Goal: Transaction & Acquisition: Purchase product/service

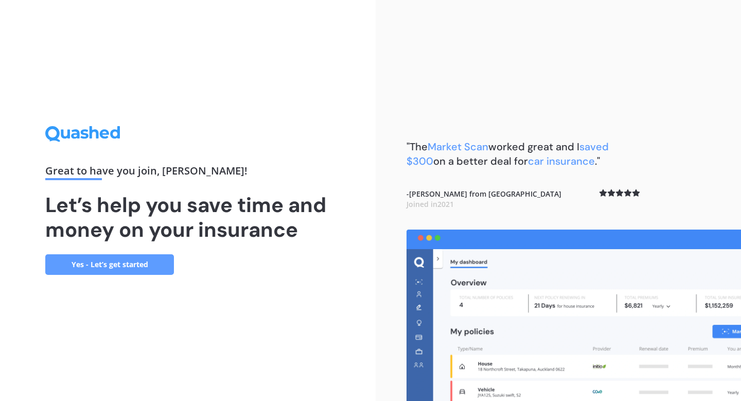
click at [131, 269] on link "Yes - Let’s get started" at bounding box center [109, 264] width 129 height 21
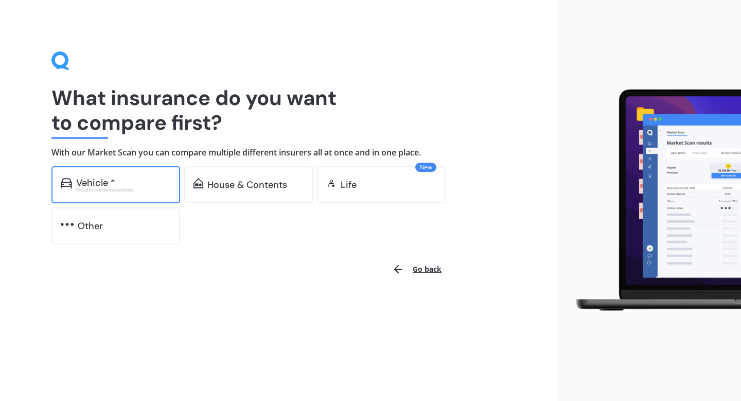
click at [132, 194] on div "Vehicle * Excludes commercial vehicles" at bounding box center [115, 184] width 129 height 37
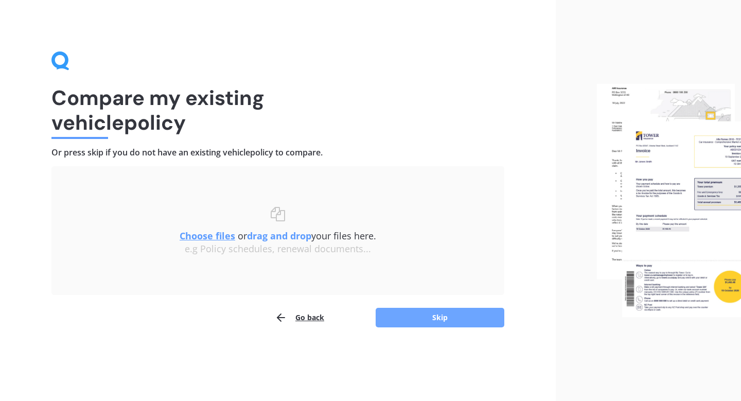
click at [434, 324] on button "Skip" at bounding box center [440, 318] width 129 height 20
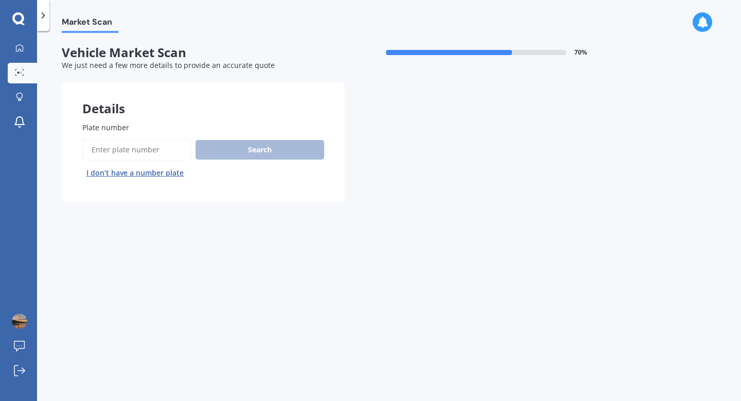
click at [143, 154] on input "Plate number" at bounding box center [136, 150] width 109 height 22
type input "edm114"
click at [257, 151] on button "Search" at bounding box center [260, 150] width 129 height 20
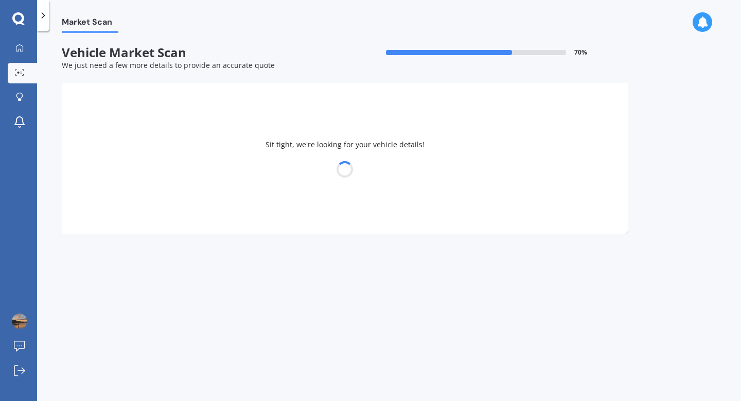
select select "MAZDA"
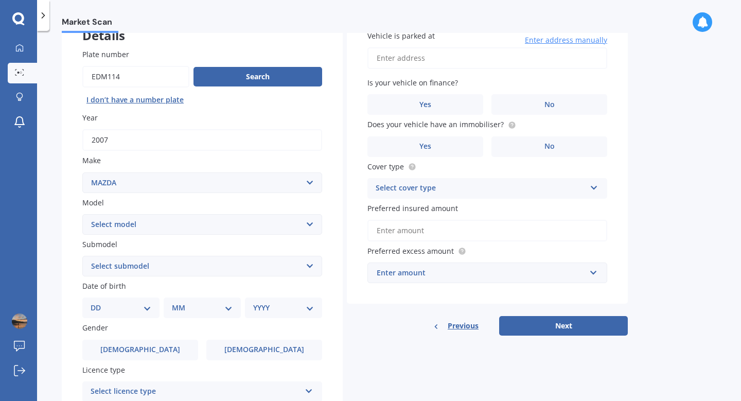
scroll to position [75, 0]
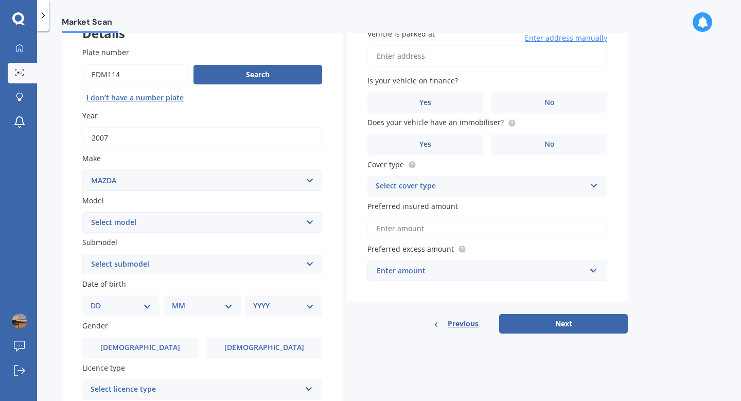
click at [235, 223] on select "Select model 121 2 3 323 323 / Familia 6 626 929 Atenza Autozam Axela AZ3 B2000…" at bounding box center [202, 222] width 240 height 21
select select "3"
click at [82, 213] on select "Select model 121 2 3 323 323 / Familia 6 626 929 Atenza Autozam Axela AZ3 B2000…" at bounding box center [202, 222] width 240 height 21
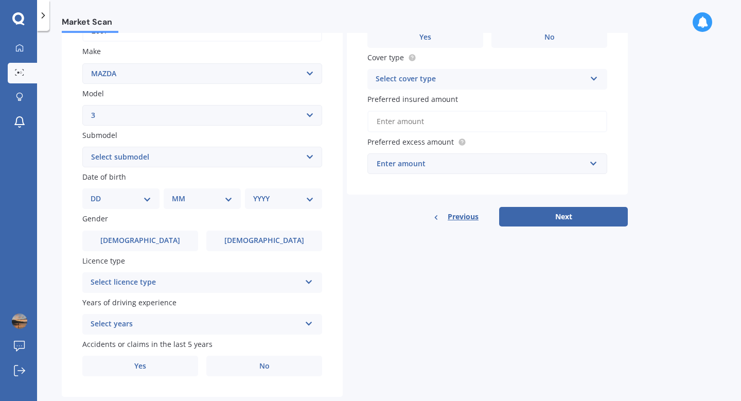
scroll to position [207, 0]
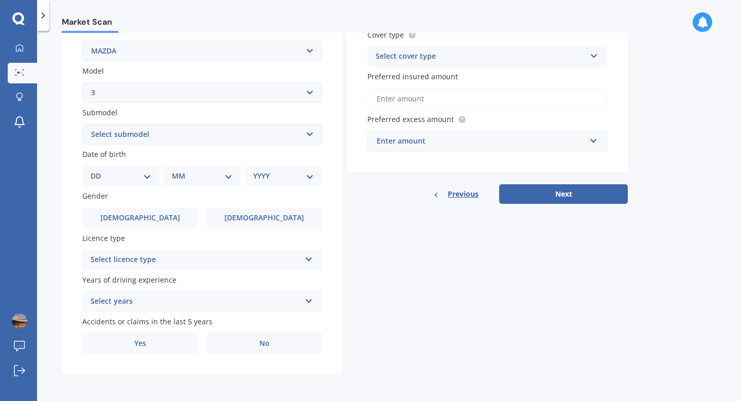
click at [184, 134] on select "Select submodel (all other) 2.0 GLX 2.0GSX Hatch MPS 2.3 6MT MPS Turbo SP22 LTD…" at bounding box center [202, 134] width 240 height 21
select select "2.0 GLX"
click at [82, 124] on select "Select submodel (all other) 2.0 GLX 2.0GSX Hatch MPS 2.3 6MT MPS Turbo SP22 LTD…" at bounding box center [202, 134] width 240 height 21
click at [138, 174] on select "DD 01 02 03 04 05 06 07 08 09 10 11 12 13 14 15 16 17 18 19 20 21 22 23 24 25 2…" at bounding box center [121, 175] width 61 height 11
click at [134, 173] on select "DD 01 02 03 04 05 06 07 08 09 10 11 12 13 14 15 16 17 18 19 20 21 22 23 24 25 2…" at bounding box center [121, 175] width 61 height 11
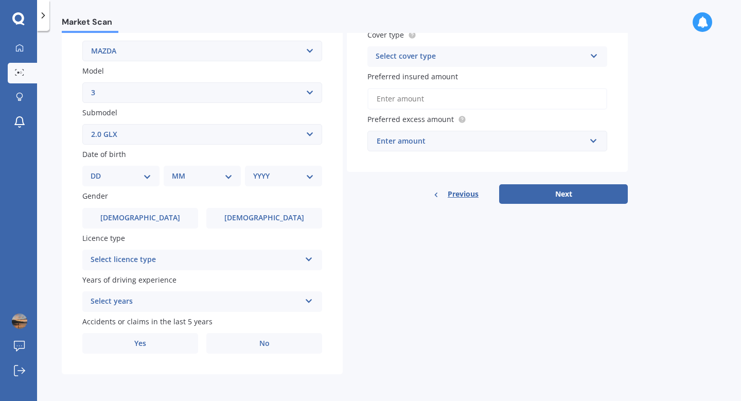
select select "10"
click at [99, 170] on select "DD 01 02 03 04 05 06 07 08 09 10 11 12 13 14 15 16 17 18 19 20 21 22 23 24 25 2…" at bounding box center [121, 175] width 61 height 11
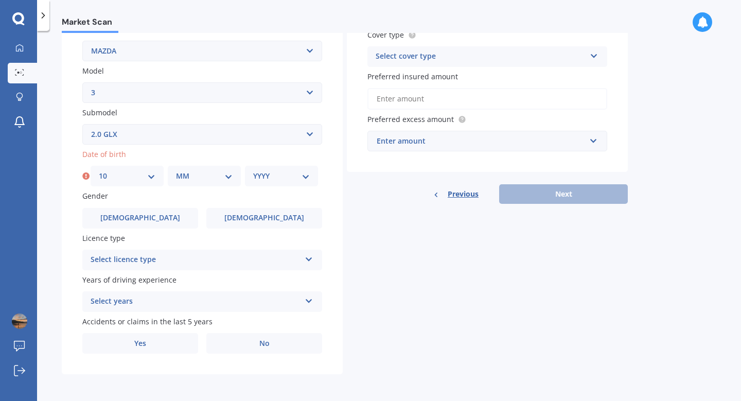
click at [219, 173] on select "MM 01 02 03 04 05 06 07 08 09 10 11 12" at bounding box center [204, 175] width 57 height 11
select select "03"
click at [176, 170] on select "MM 01 02 03 04 05 06 07 08 09 10 11 12" at bounding box center [204, 175] width 57 height 11
click at [275, 174] on select "YYYY 2025 2024 2023 2022 2021 2020 2019 2018 2017 2016 2015 2014 2013 2012 2011…" at bounding box center [281, 175] width 57 height 11
select select "2005"
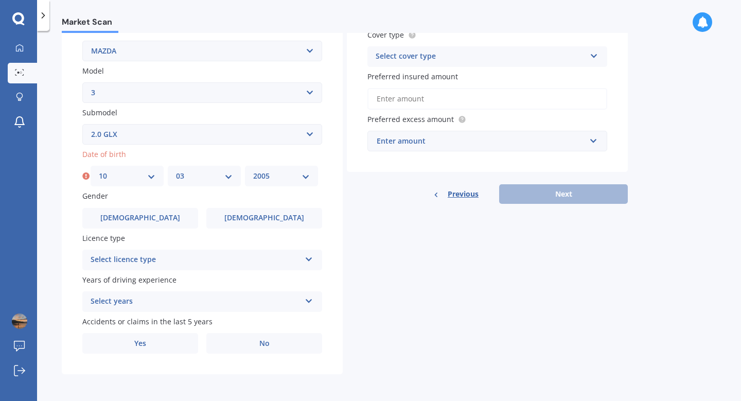
click at [253, 170] on select "YYYY 2025 2024 2023 2022 2021 2020 2019 2018 2017 2016 2015 2014 2013 2012 2011…" at bounding box center [281, 175] width 57 height 11
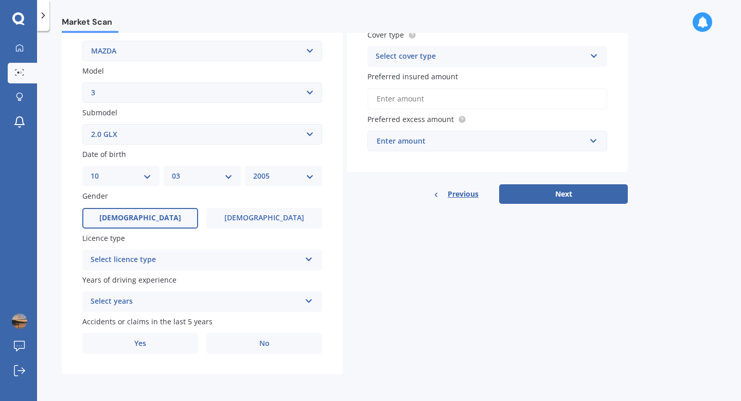
click at [145, 216] on span "[DEMOGRAPHIC_DATA]" at bounding box center [140, 218] width 82 height 9
click at [0, 0] on input "[DEMOGRAPHIC_DATA]" at bounding box center [0, 0] width 0 height 0
click at [150, 254] on div "Select licence type" at bounding box center [196, 260] width 210 height 12
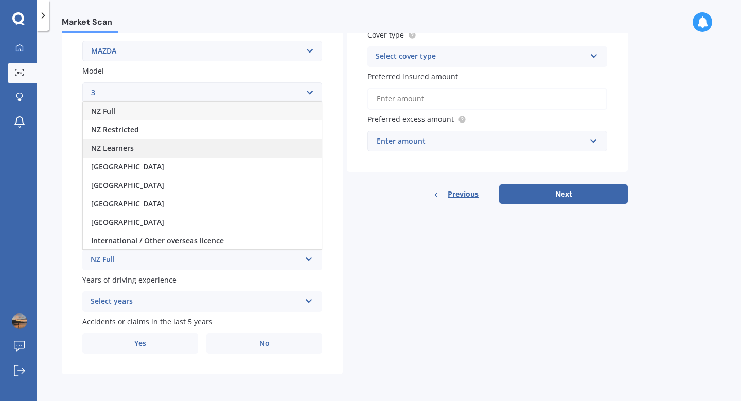
click at [134, 143] on div "NZ Learners" at bounding box center [202, 148] width 239 height 19
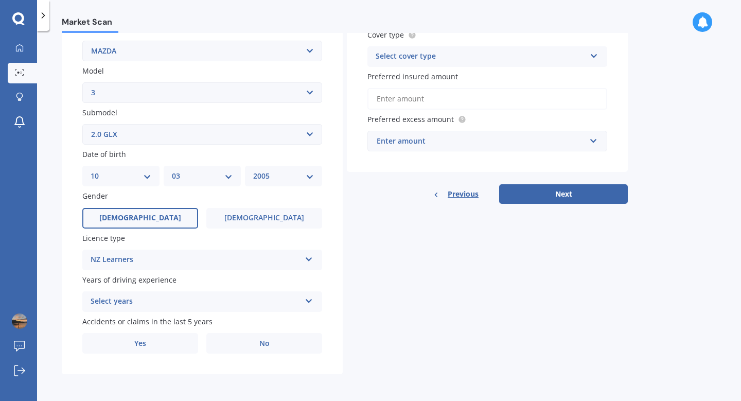
click at [163, 299] on div "Select years" at bounding box center [196, 301] width 210 height 12
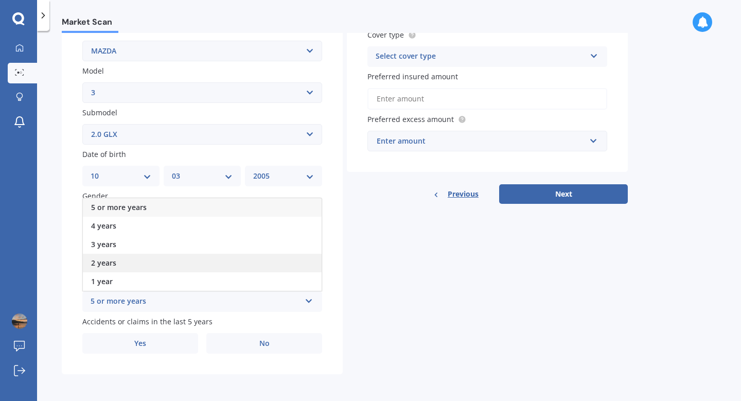
click at [139, 263] on div "2 years" at bounding box center [202, 263] width 239 height 19
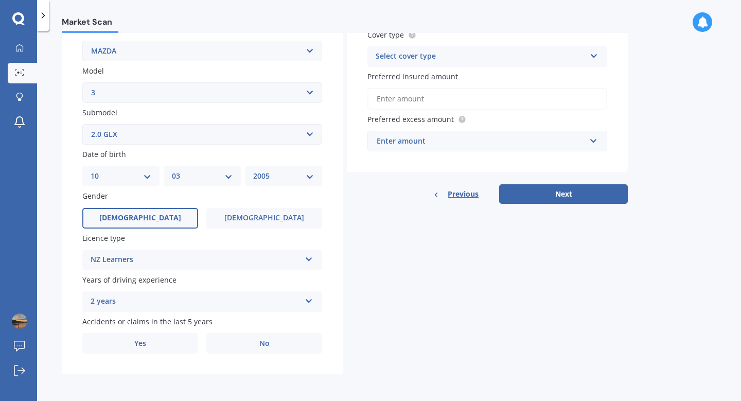
click at [164, 295] on div "2 years" at bounding box center [196, 301] width 210 height 12
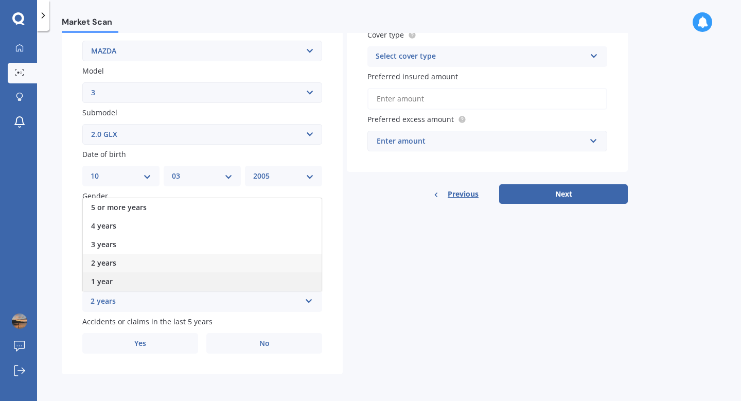
click at [142, 277] on div "1 year" at bounding box center [202, 281] width 239 height 19
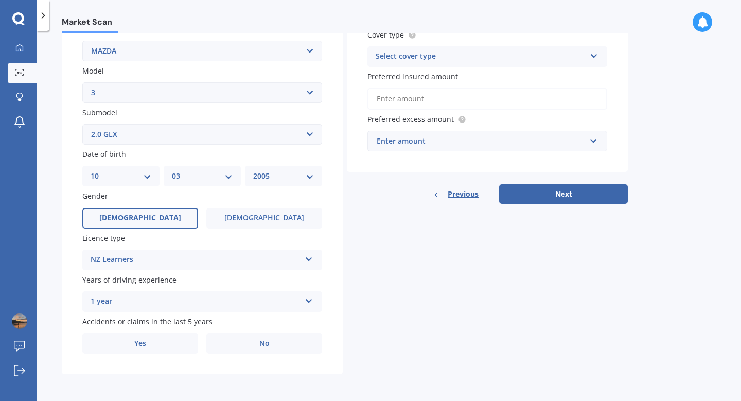
click at [147, 302] on div "1 year" at bounding box center [196, 301] width 210 height 12
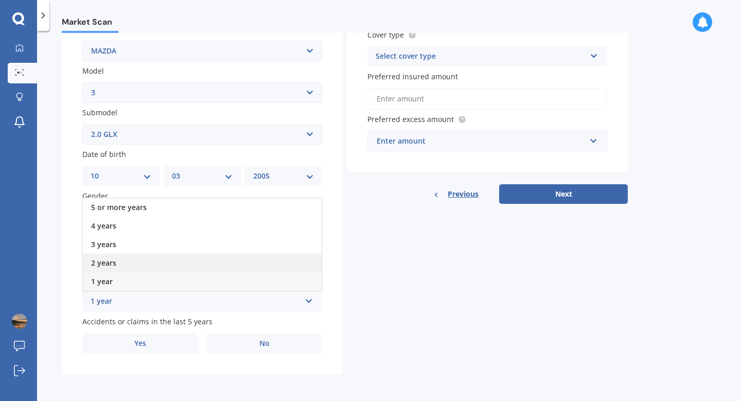
click at [132, 267] on div "2 years" at bounding box center [202, 263] width 239 height 19
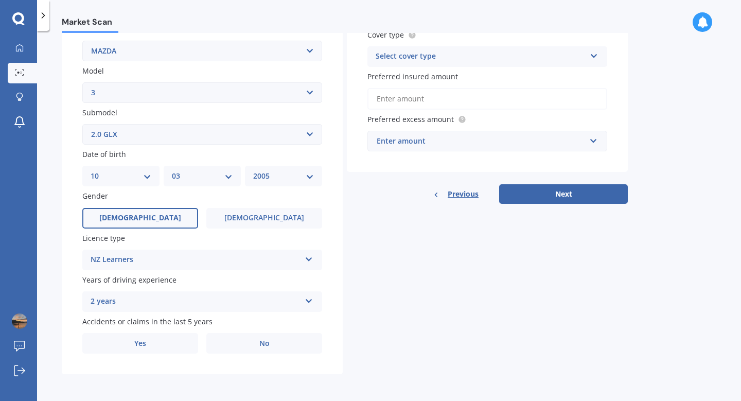
click at [185, 307] on div "2 years" at bounding box center [196, 301] width 210 height 12
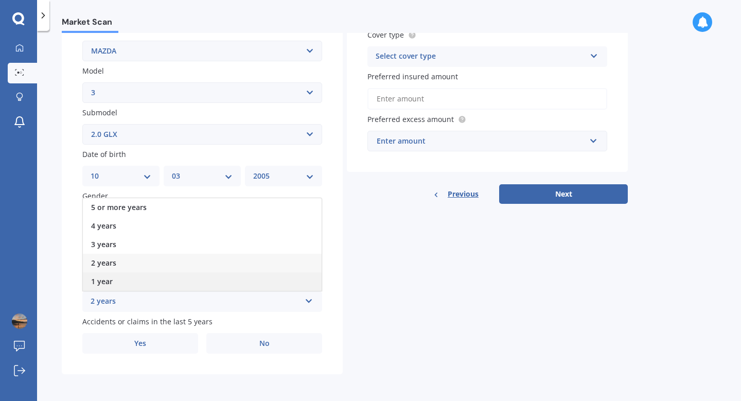
click at [157, 287] on div "1 year" at bounding box center [202, 281] width 239 height 19
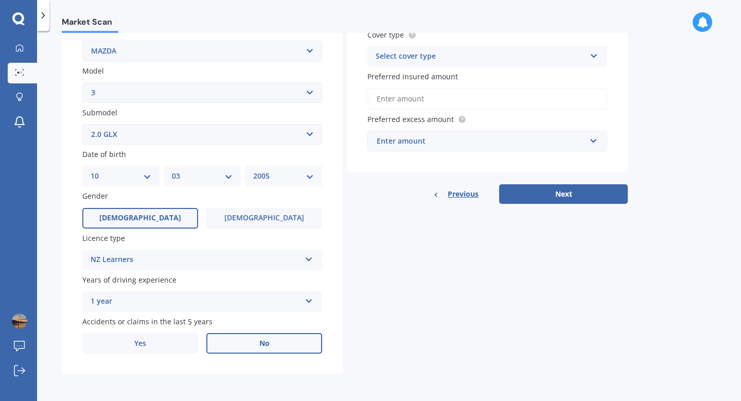
click at [234, 337] on label "No" at bounding box center [264, 343] width 116 height 21
click at [0, 0] on input "No" at bounding box center [0, 0] width 0 height 0
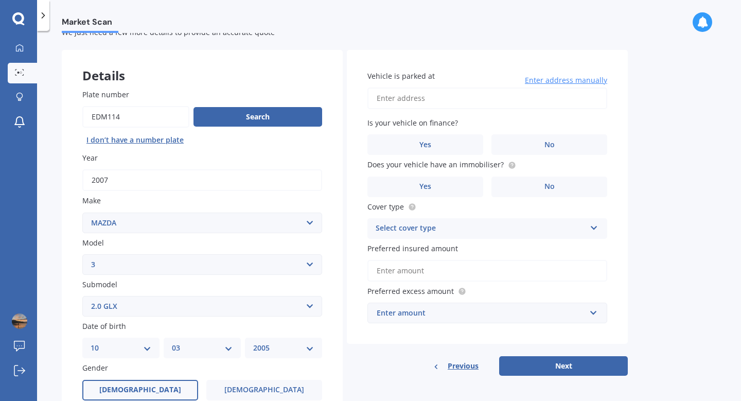
scroll to position [0, 0]
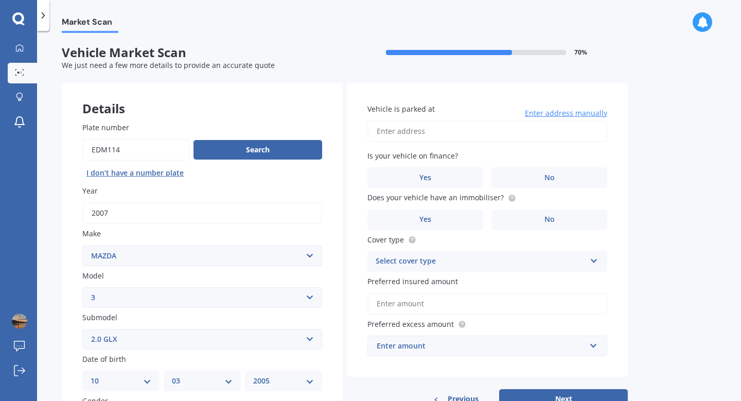
click at [429, 141] on input "Vehicle is parked at" at bounding box center [488, 131] width 240 height 22
type input "[STREET_ADDRESS]"
click at [521, 183] on label "No" at bounding box center [550, 177] width 116 height 21
click at [0, 0] on input "No" at bounding box center [0, 0] width 0 height 0
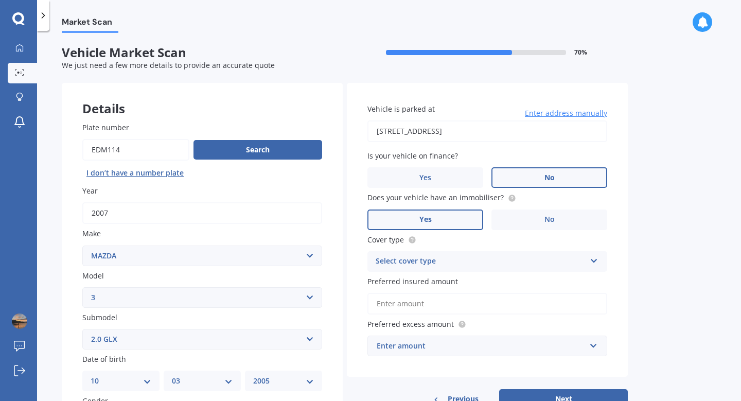
click at [462, 222] on label "Yes" at bounding box center [426, 220] width 116 height 21
click at [0, 0] on input "Yes" at bounding box center [0, 0] width 0 height 0
click at [459, 267] on div "Select cover type" at bounding box center [481, 261] width 210 height 12
click at [456, 286] on div "Comprehensive" at bounding box center [487, 281] width 239 height 19
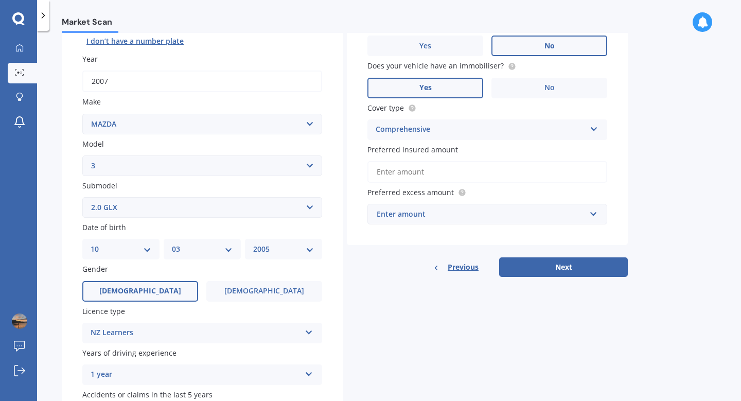
scroll to position [167, 0]
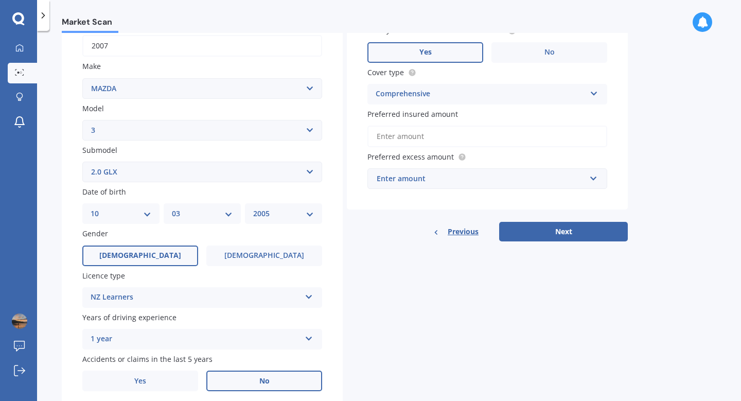
click at [415, 149] on div "Vehicle is parked at [STREET_ADDRESS] Enter address manually Is your vehicle on…" at bounding box center [487, 63] width 281 height 294
click at [415, 141] on input "Preferred insured amount" at bounding box center [488, 137] width 240 height 22
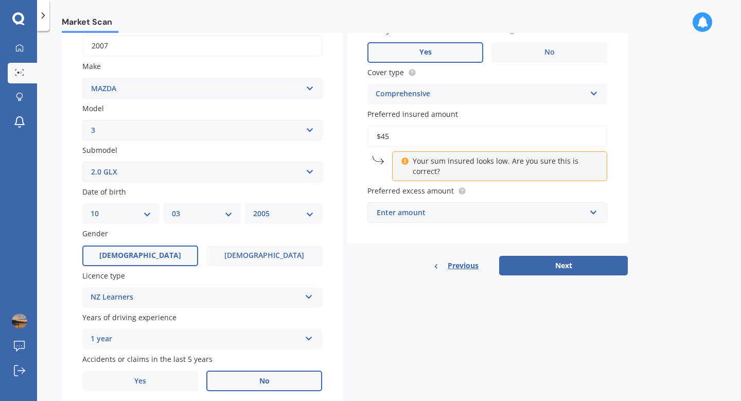
type input "$4"
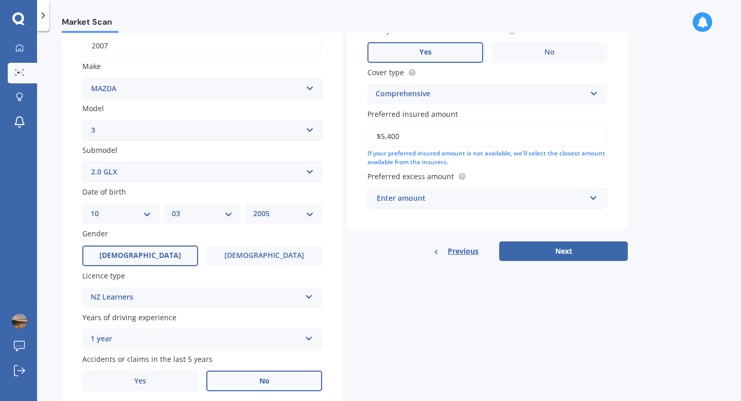
type input "$5,400"
click at [453, 203] on div "Enter amount" at bounding box center [481, 198] width 209 height 11
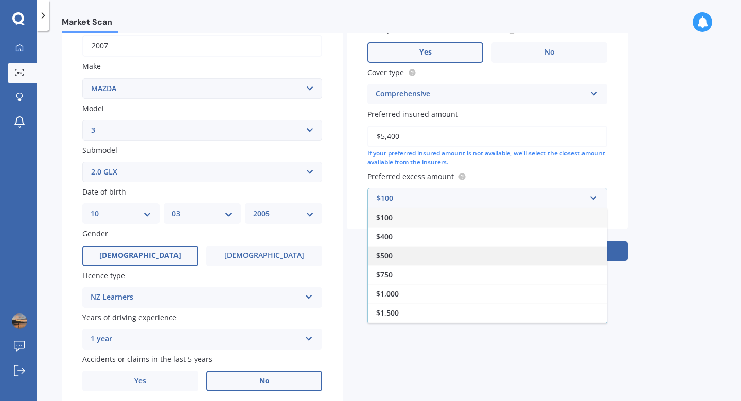
click at [400, 254] on div "$500" at bounding box center [487, 255] width 239 height 19
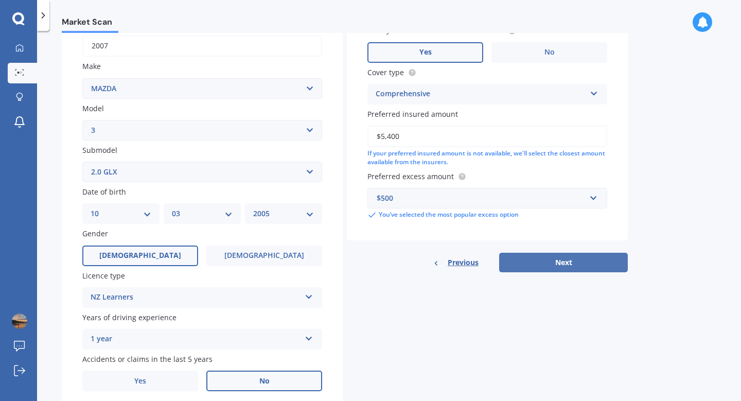
click at [513, 262] on button "Next" at bounding box center [563, 263] width 129 height 20
select select "10"
select select "03"
select select "2005"
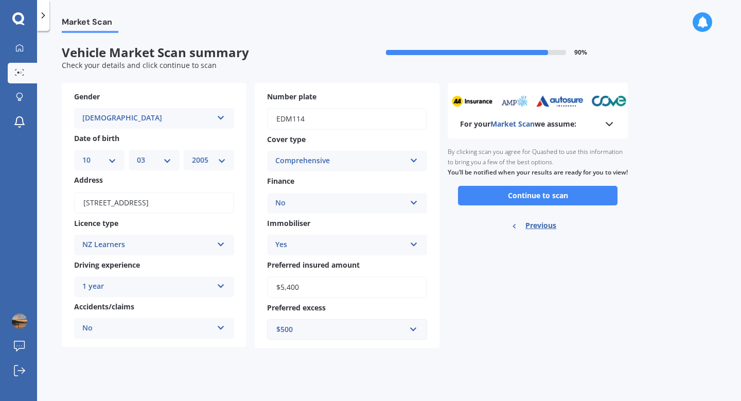
scroll to position [0, 0]
click at [608, 128] on icon at bounding box center [609, 124] width 12 height 12
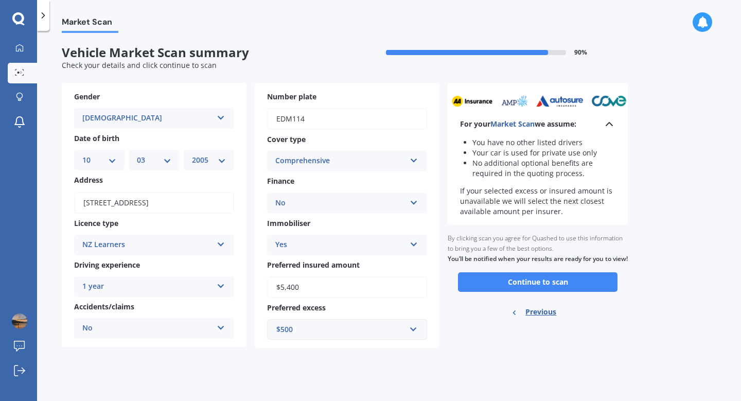
click at [608, 128] on icon at bounding box center [609, 124] width 12 height 12
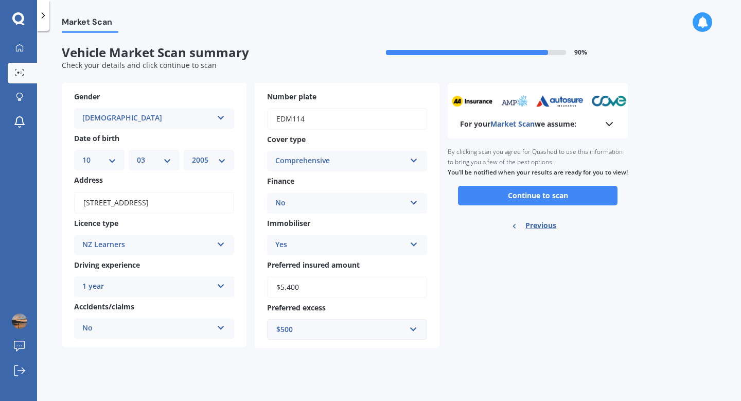
click at [525, 238] on div "Previous" at bounding box center [538, 226] width 54 height 32
select select "MAZDA"
select select "3"
select select "2.0 GLX"
select select "10"
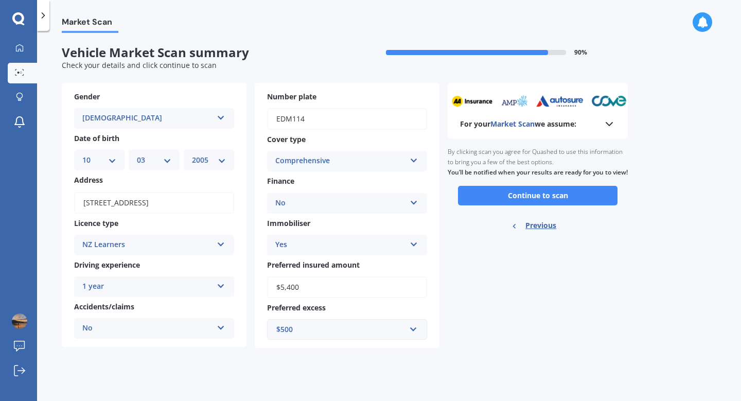
select select "03"
select select "2005"
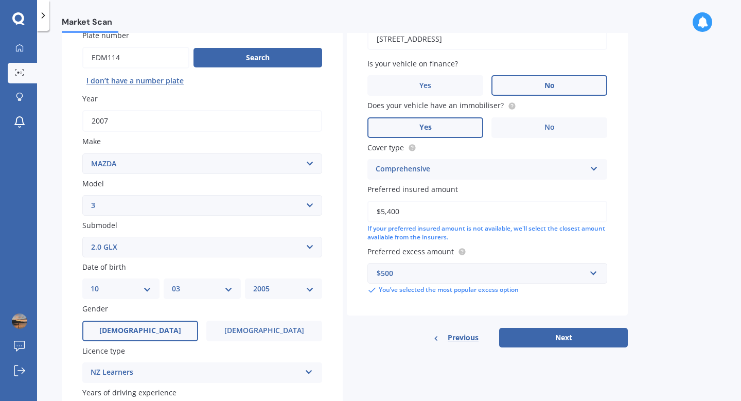
scroll to position [97, 0]
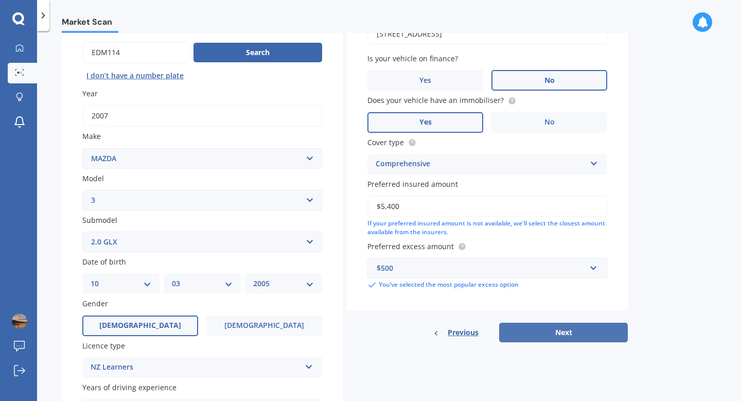
click at [588, 334] on button "Next" at bounding box center [563, 333] width 129 height 20
select select "10"
select select "03"
select select "2005"
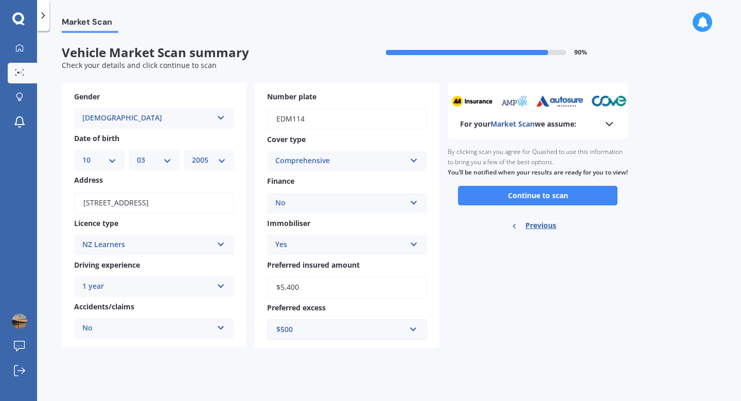
scroll to position [0, 0]
click at [603, 126] on icon at bounding box center [609, 124] width 12 height 12
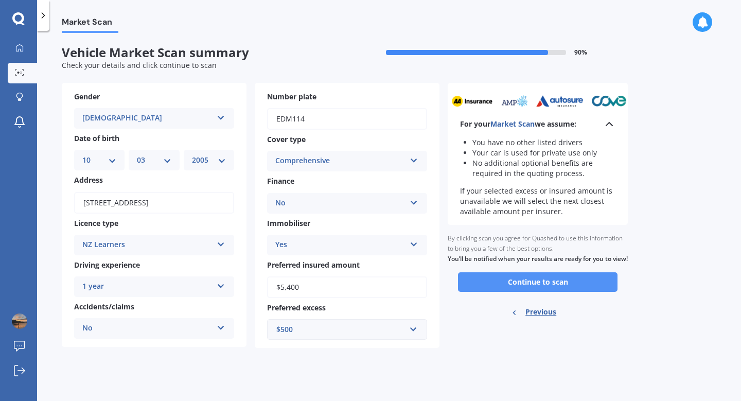
click at [517, 289] on button "Continue to scan" at bounding box center [538, 282] width 160 height 20
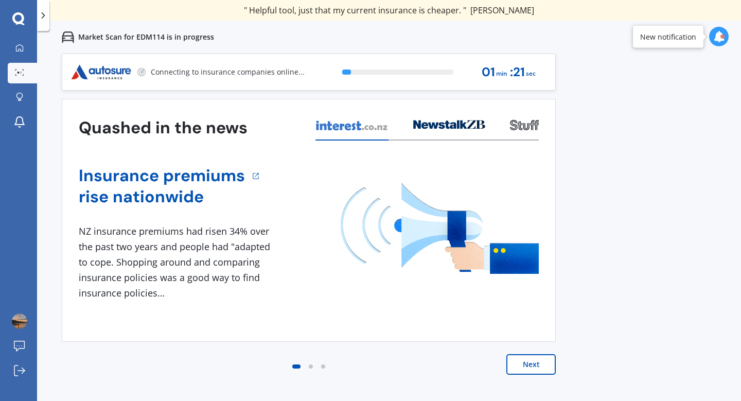
click at [516, 363] on button "Next" at bounding box center [531, 364] width 49 height 21
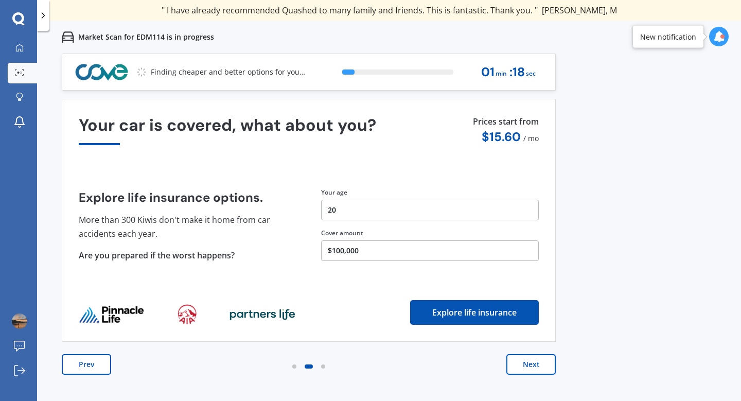
click at [517, 363] on button "Next" at bounding box center [531, 364] width 49 height 21
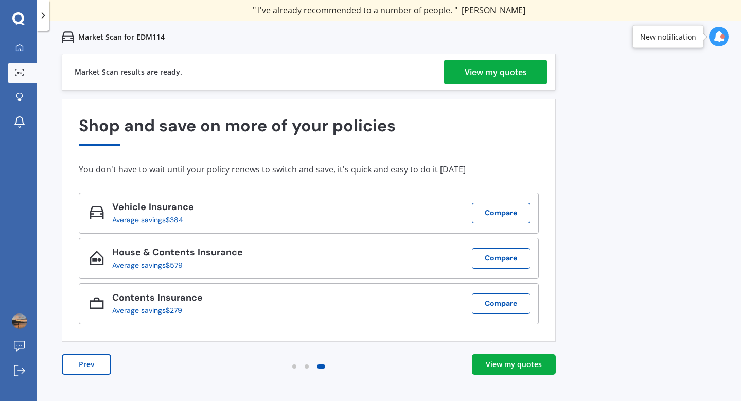
click at [506, 75] on div "View my quotes" at bounding box center [496, 72] width 62 height 25
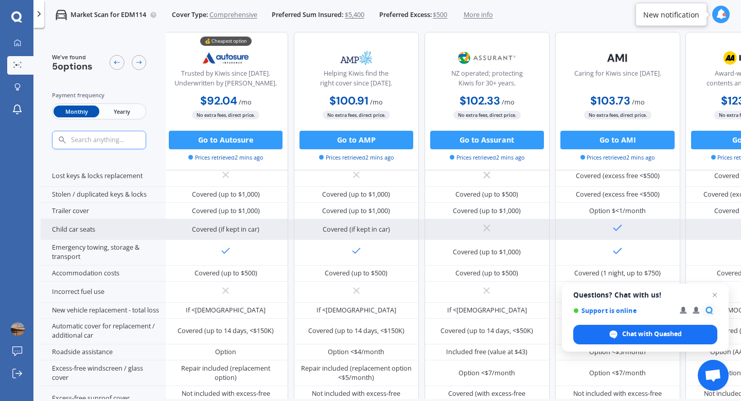
scroll to position [155, 0]
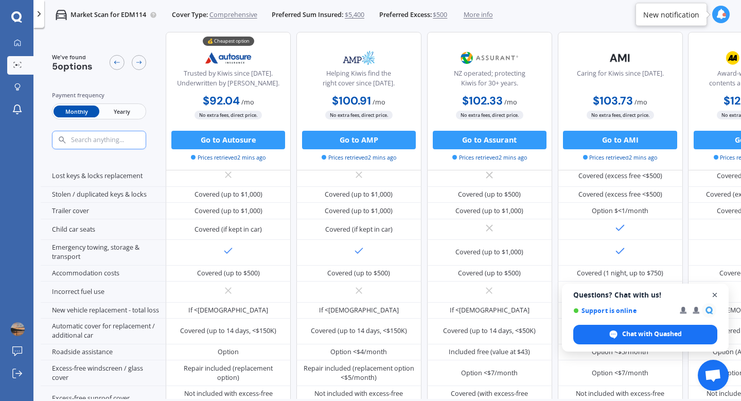
click at [713, 294] on span "Close chat" at bounding box center [715, 295] width 13 height 13
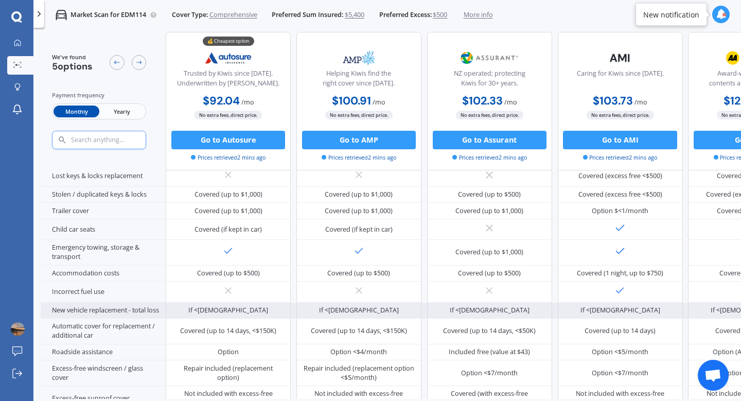
click at [345, 310] on div "If <[DEMOGRAPHIC_DATA]" at bounding box center [359, 310] width 80 height 9
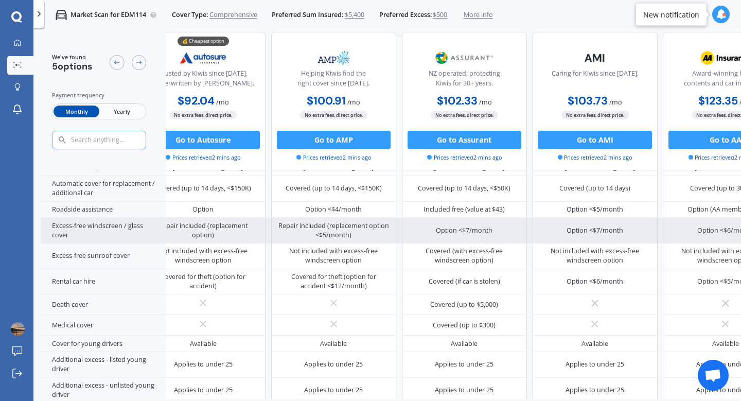
scroll to position [314, 0]
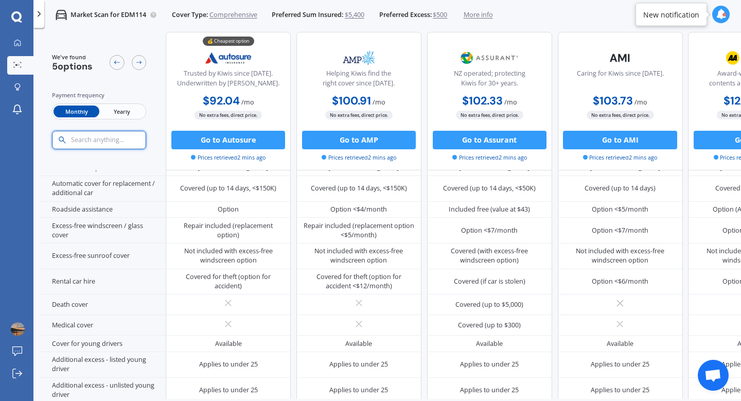
click at [105, 142] on input "text" at bounding box center [117, 139] width 94 height 8
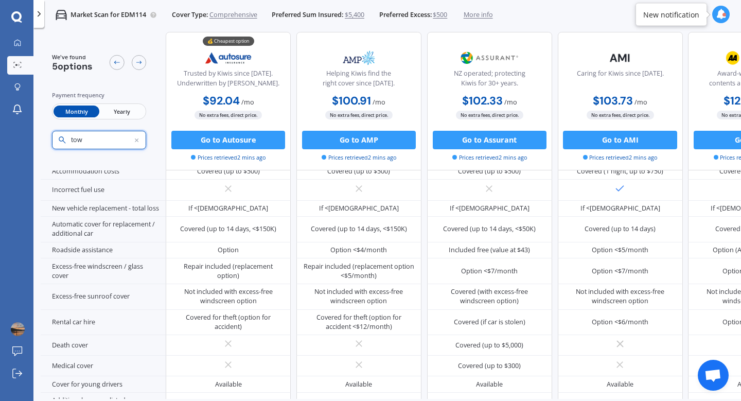
scroll to position [72, 0]
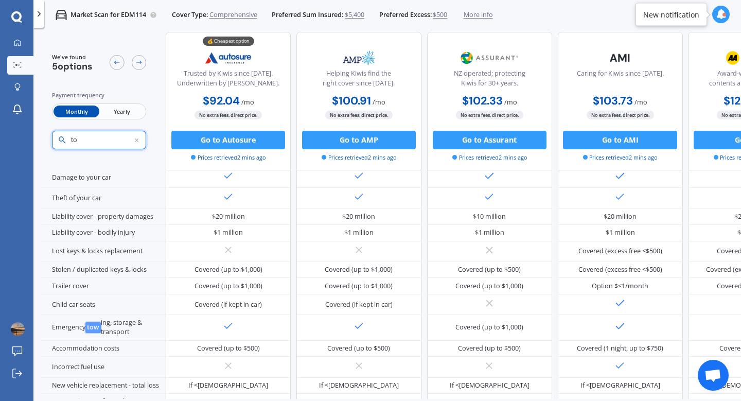
type input "t"
click at [123, 108] on span "Yearly" at bounding box center [121, 112] width 45 height 12
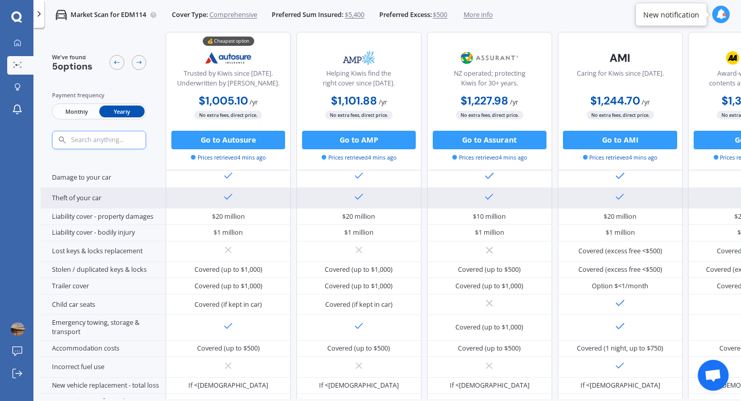
click at [293, 200] on div at bounding box center [490, 198] width 648 height 21
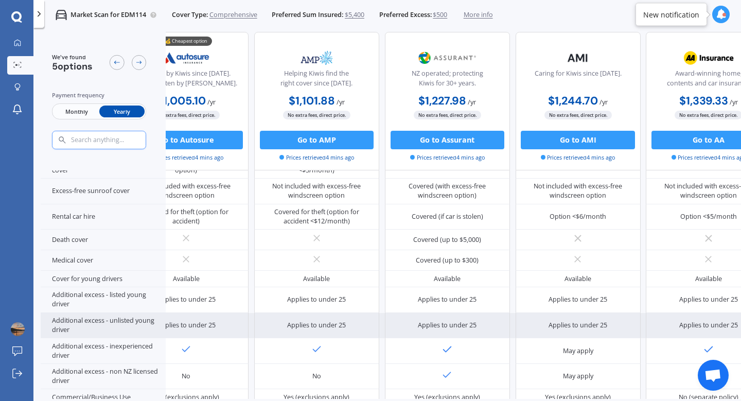
scroll to position [377, 47]
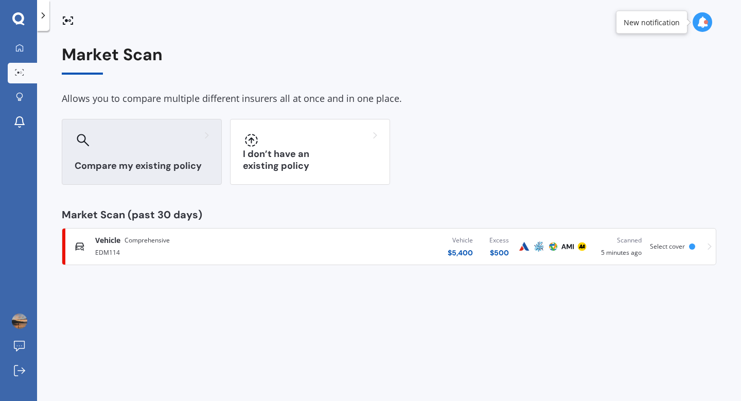
click at [165, 140] on div at bounding box center [142, 140] width 134 height 16
